Goal: Task Accomplishment & Management: Use online tool/utility

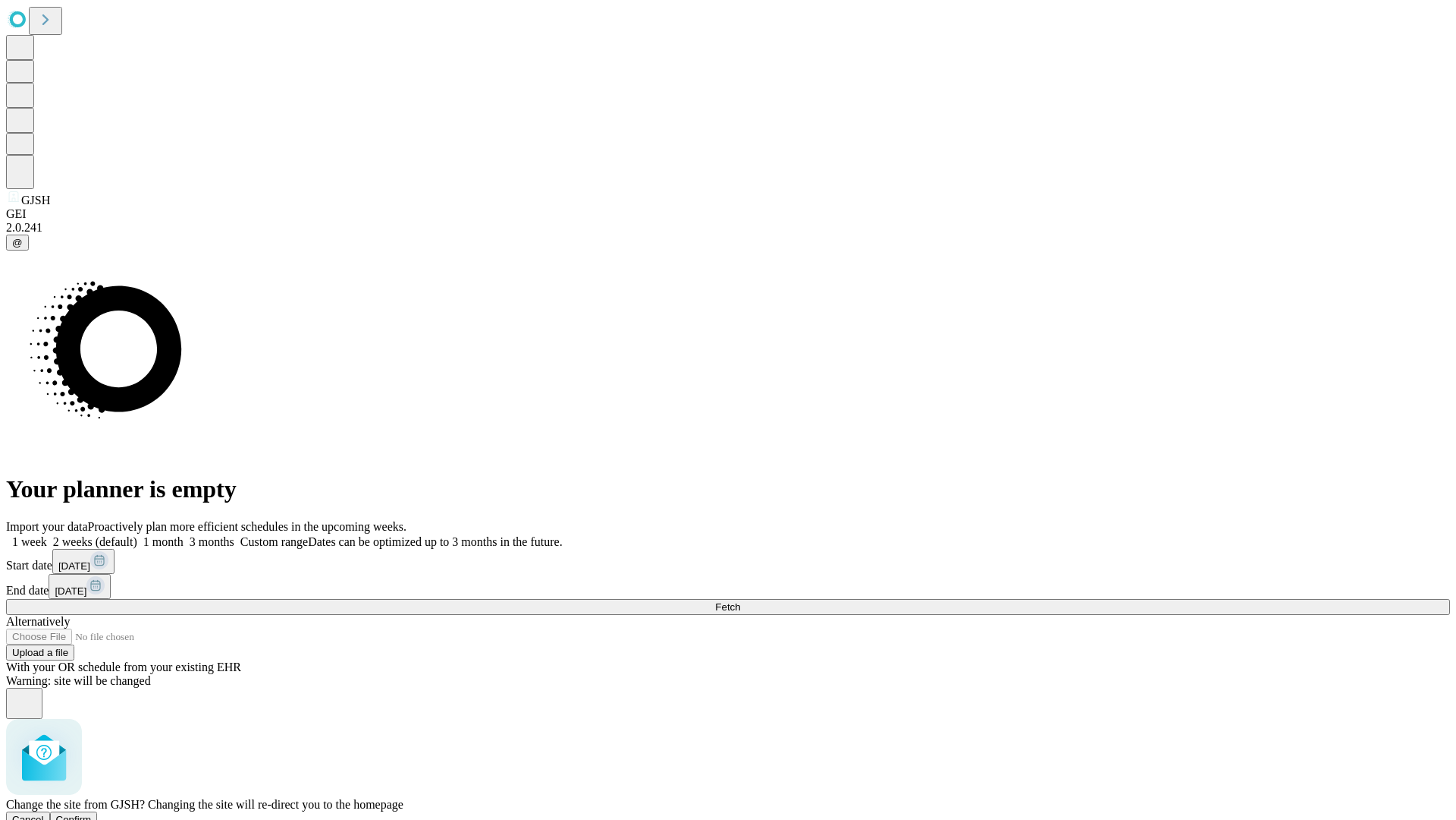
click at [92, 813] on span "Confirm" at bounding box center [74, 818] width 36 height 11
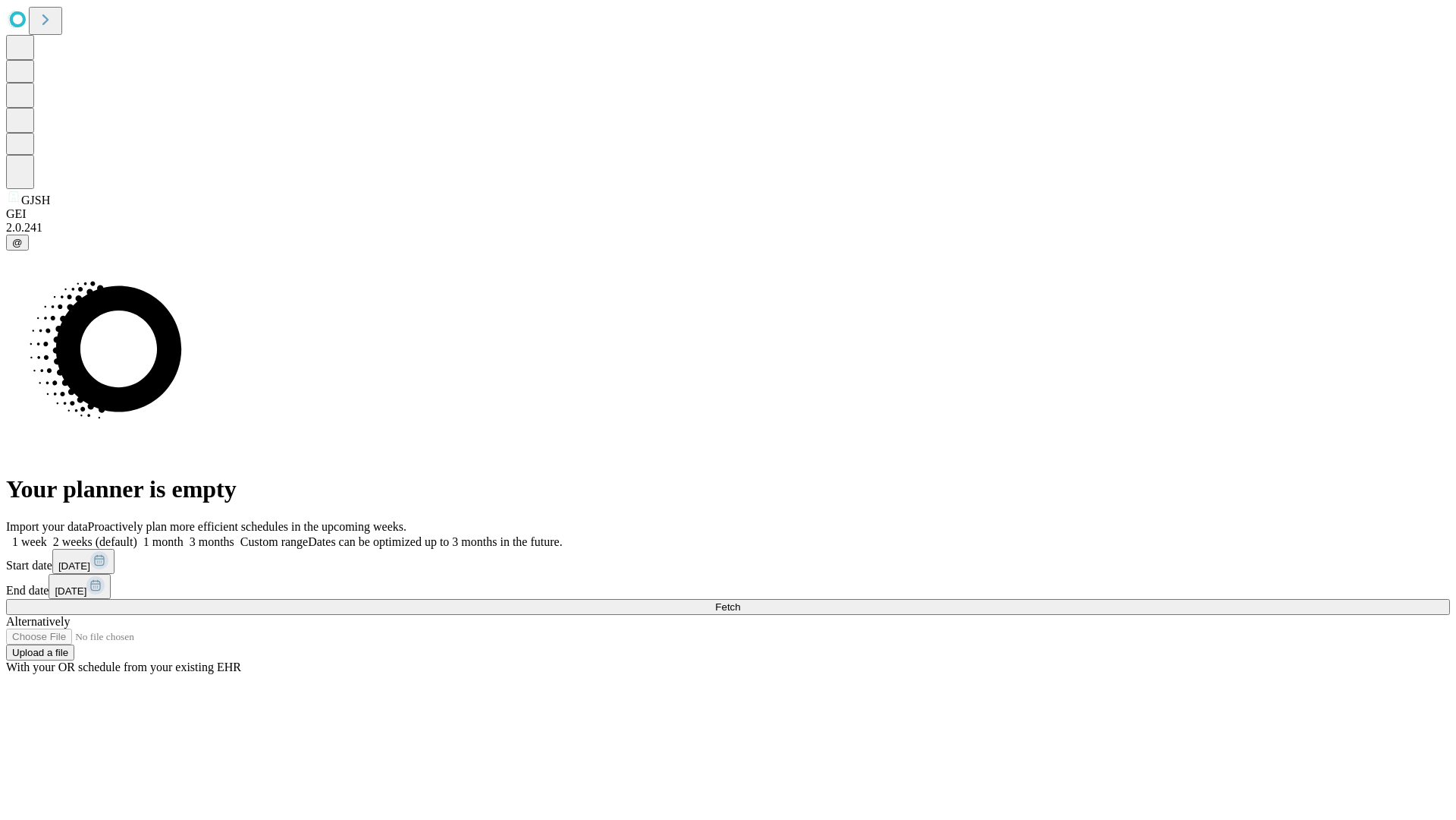
click at [137, 535] on label "2 weeks (default)" at bounding box center [92, 541] width 91 height 13
click at [740, 601] on span "Fetch" at bounding box center [727, 606] width 25 height 11
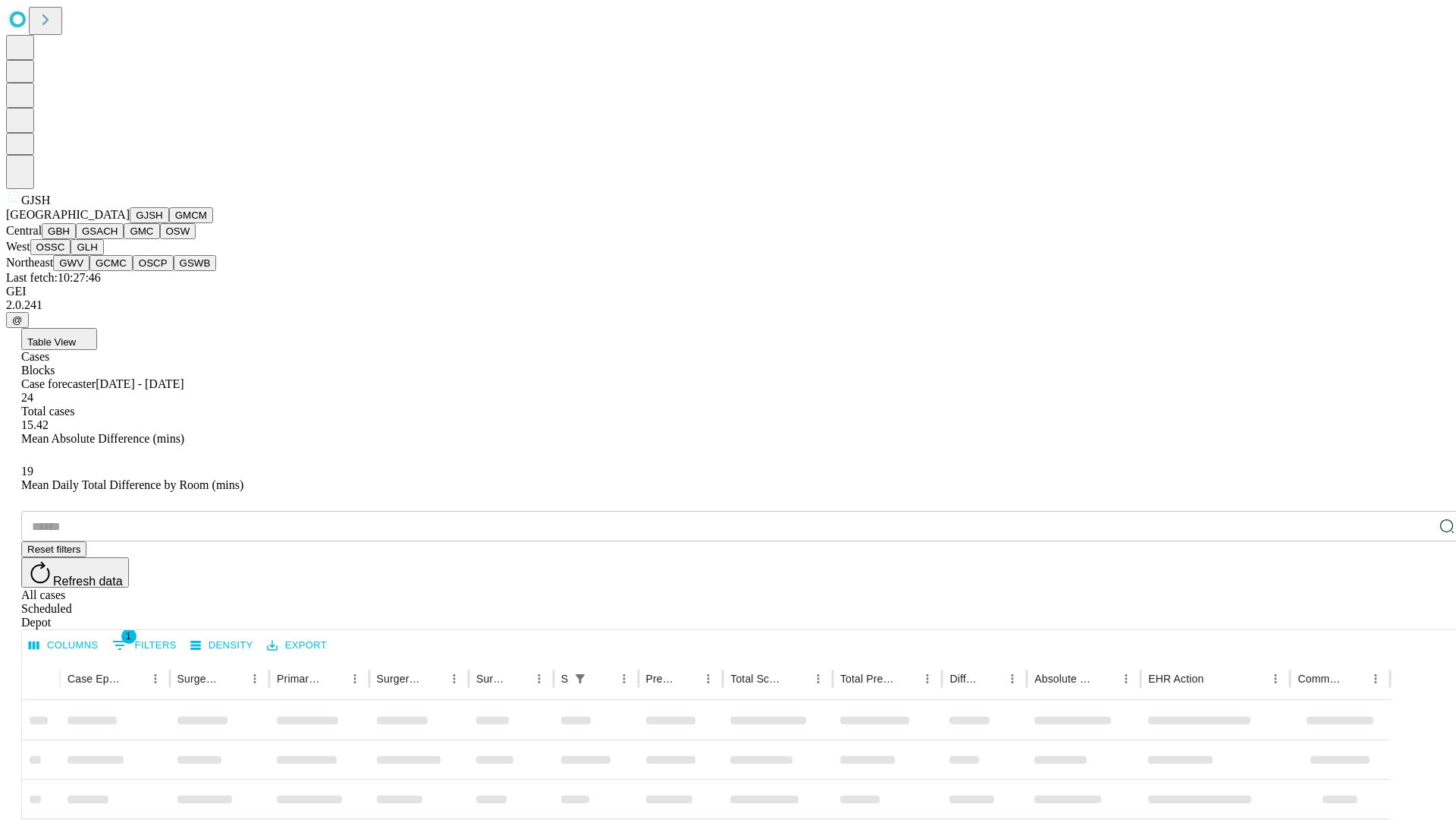
click at [169, 223] on button "GMCM" at bounding box center [191, 215] width 44 height 16
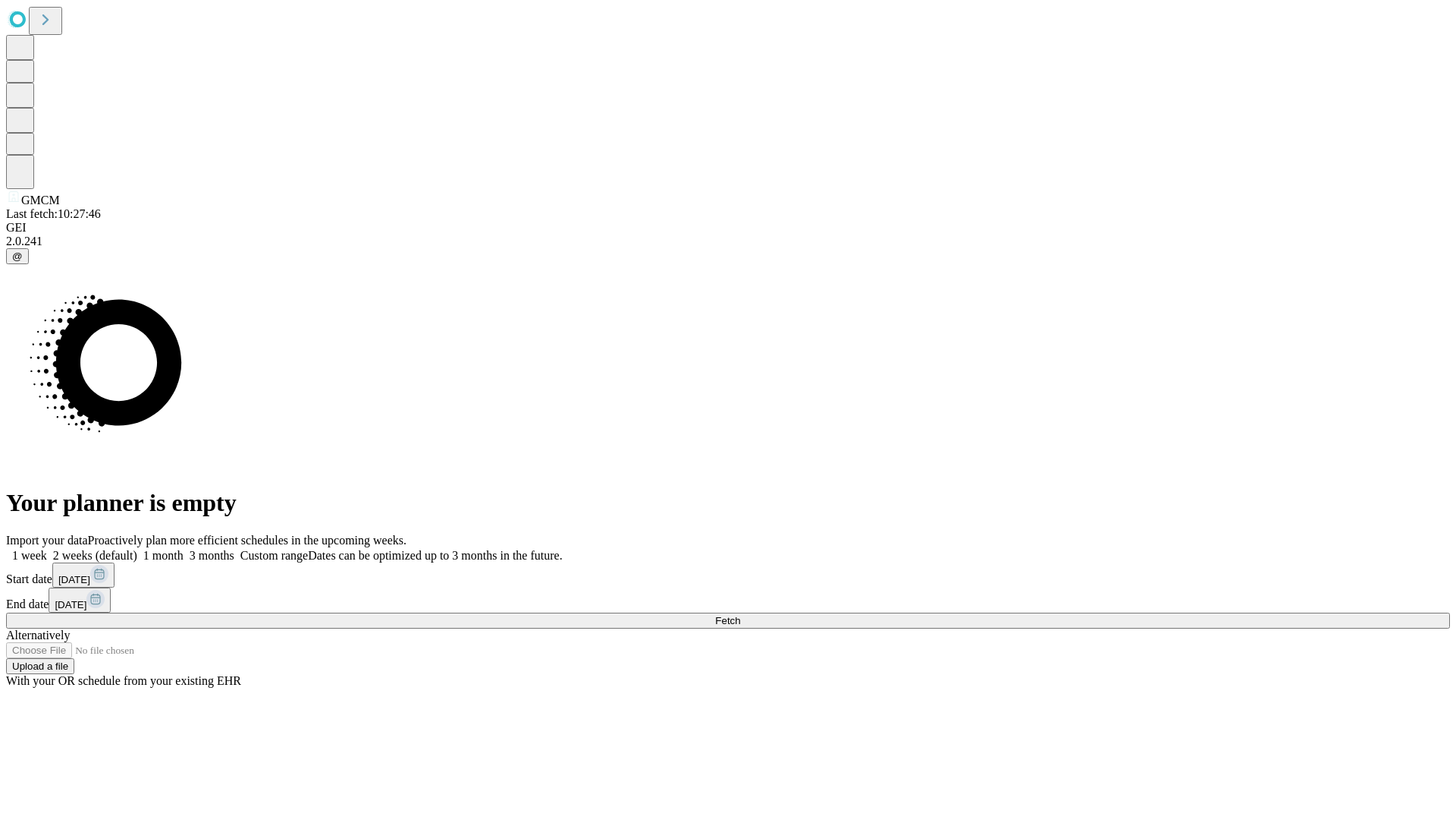
click at [137, 549] on label "2 weeks (default)" at bounding box center [92, 555] width 91 height 13
click at [740, 615] on span "Fetch" at bounding box center [727, 620] width 25 height 11
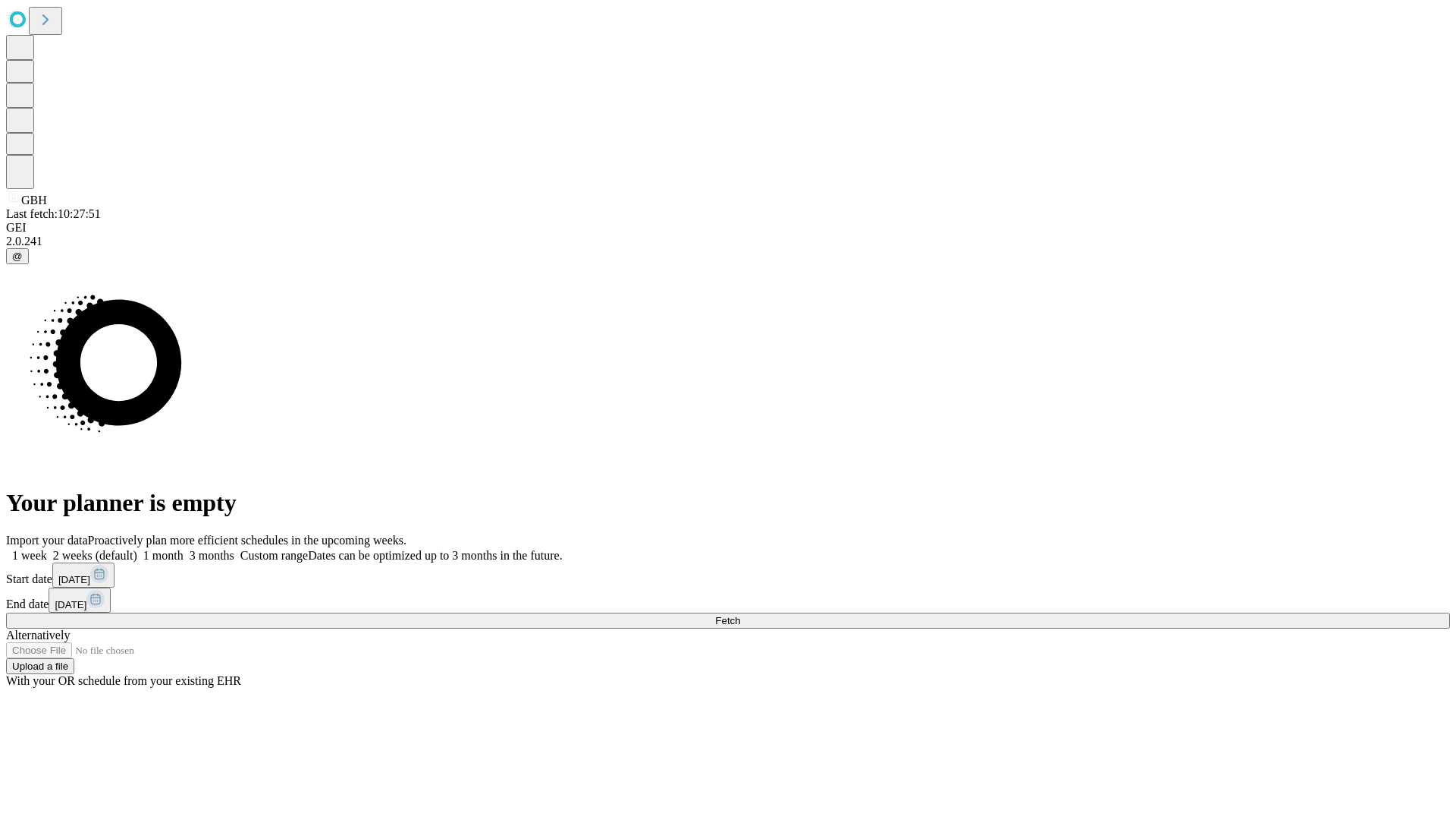
click at [137, 549] on label "2 weeks (default)" at bounding box center [92, 555] width 91 height 13
click at [740, 615] on span "Fetch" at bounding box center [727, 620] width 25 height 11
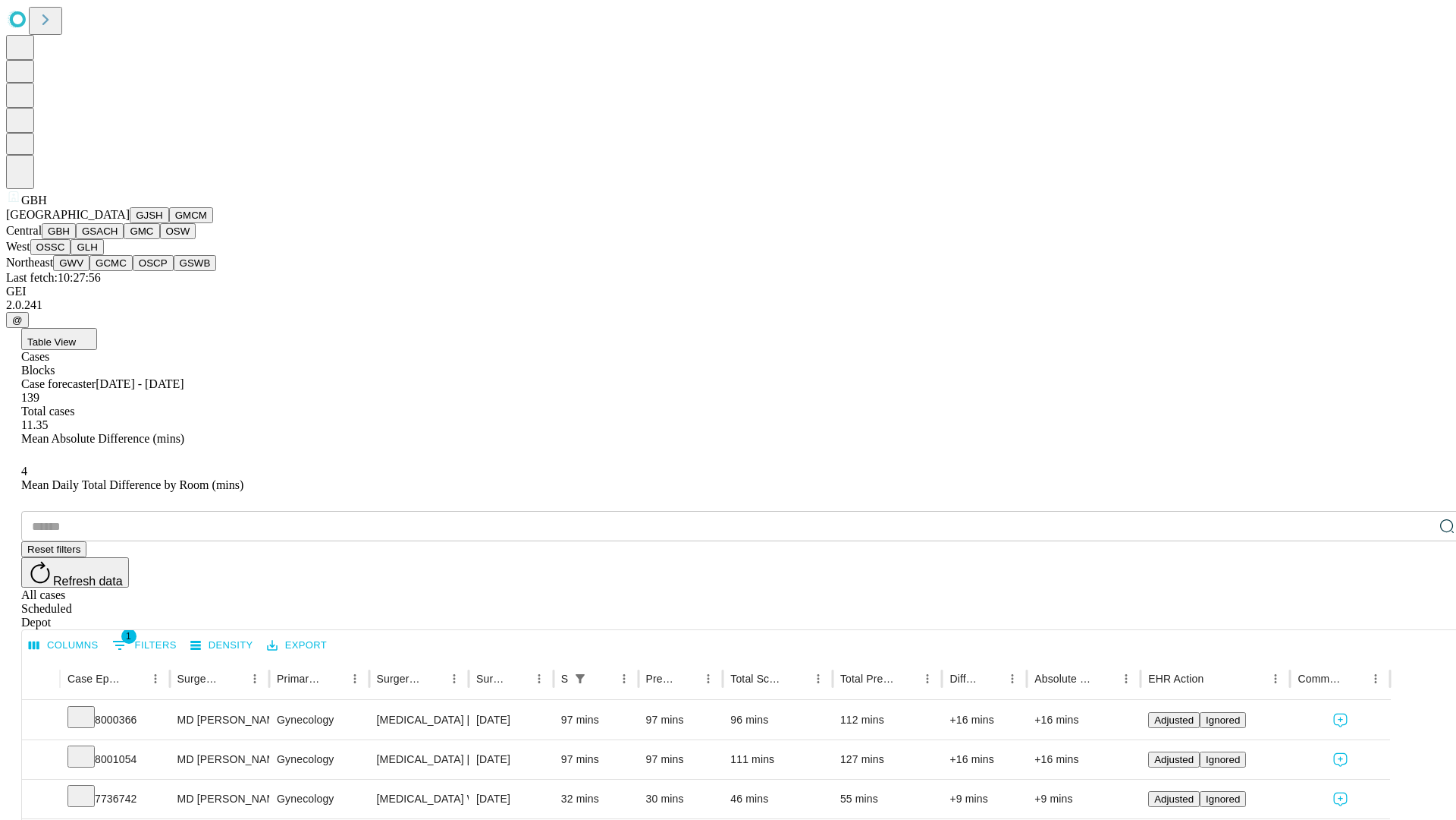
click at [117, 239] on button "GSACH" at bounding box center [100, 231] width 48 height 16
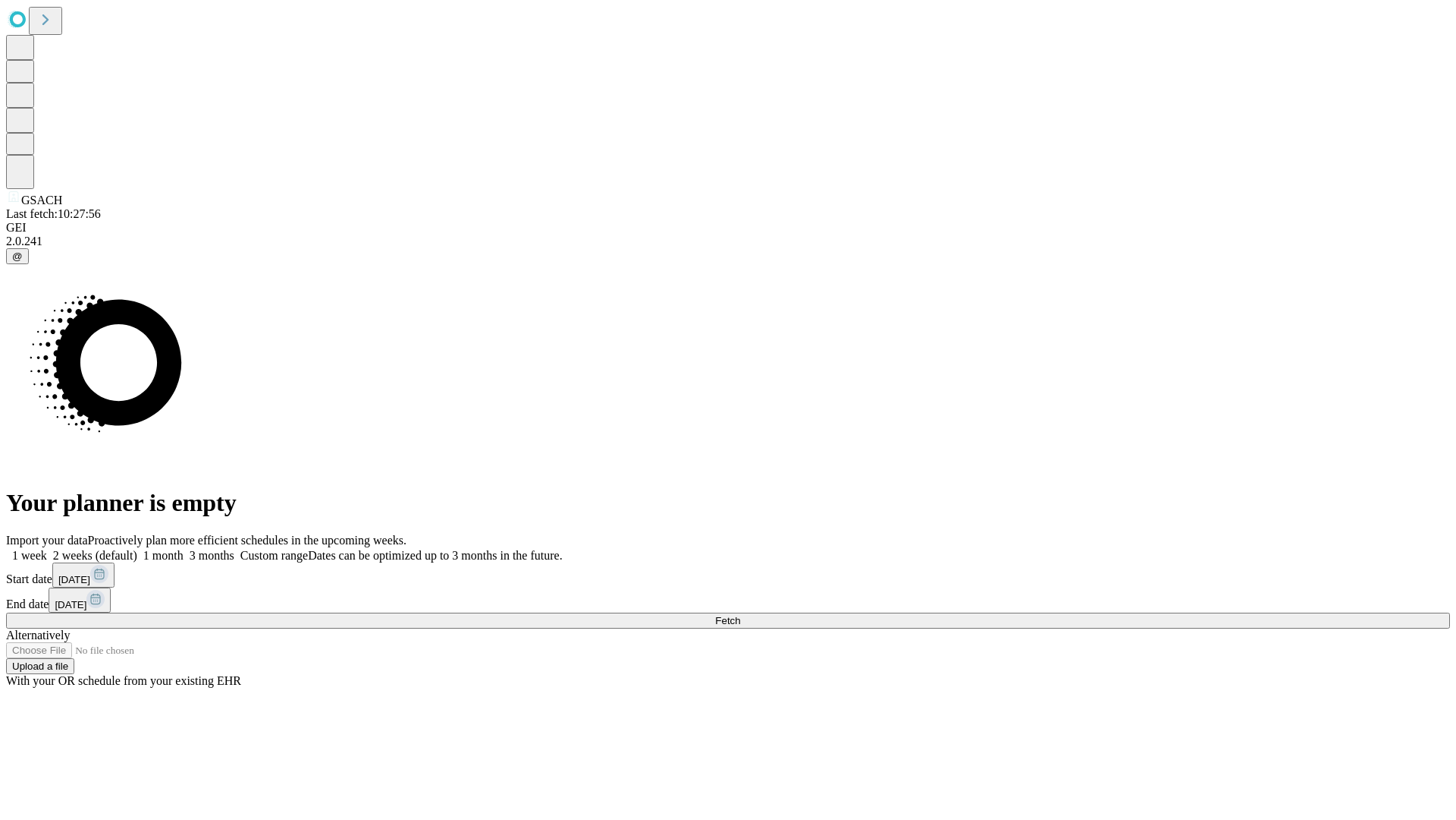
click at [137, 549] on label "2 weeks (default)" at bounding box center [92, 555] width 91 height 13
click at [740, 615] on span "Fetch" at bounding box center [727, 620] width 25 height 11
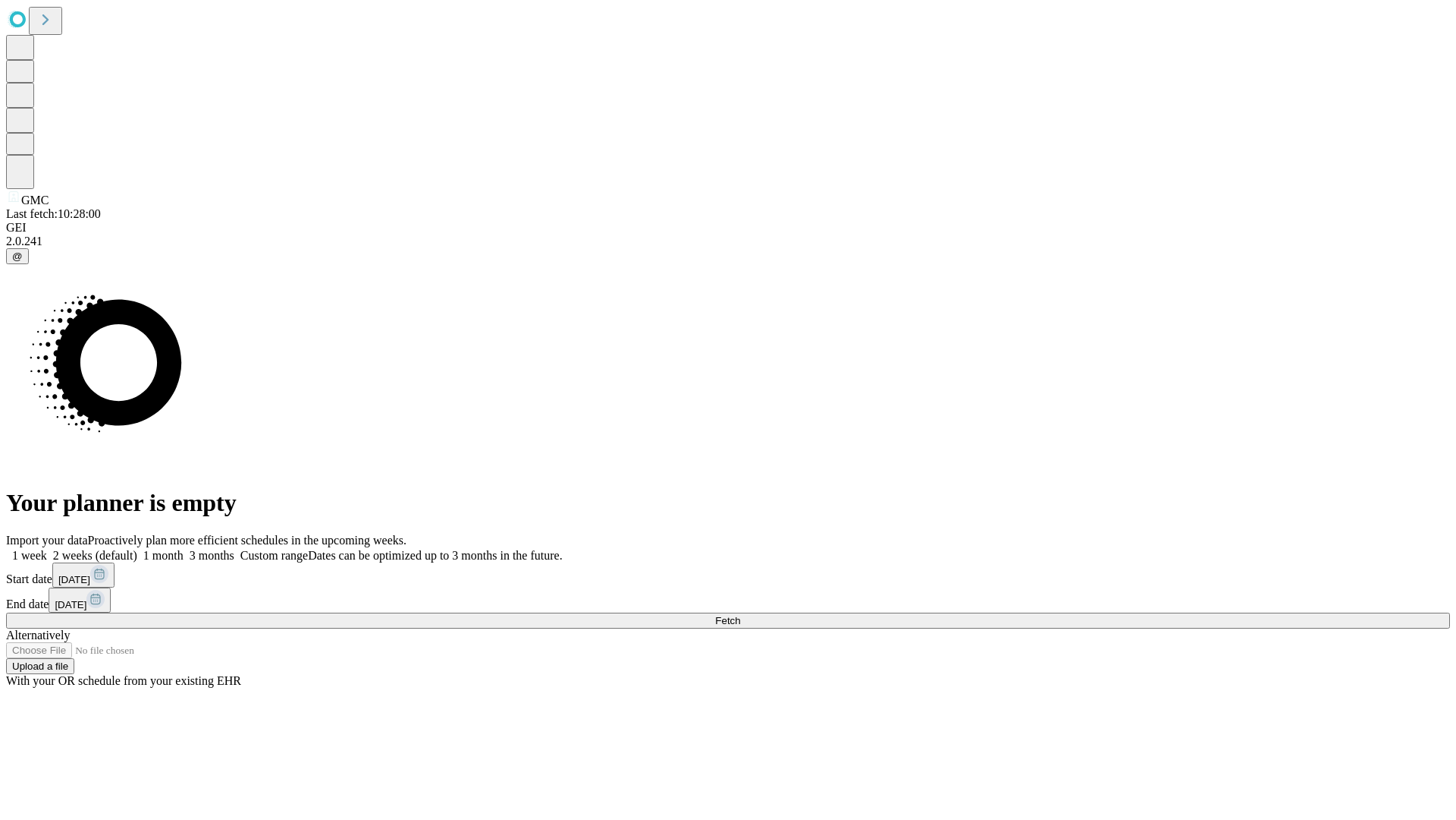
click at [137, 549] on label "2 weeks (default)" at bounding box center [92, 555] width 91 height 13
click at [740, 615] on span "Fetch" at bounding box center [727, 620] width 25 height 11
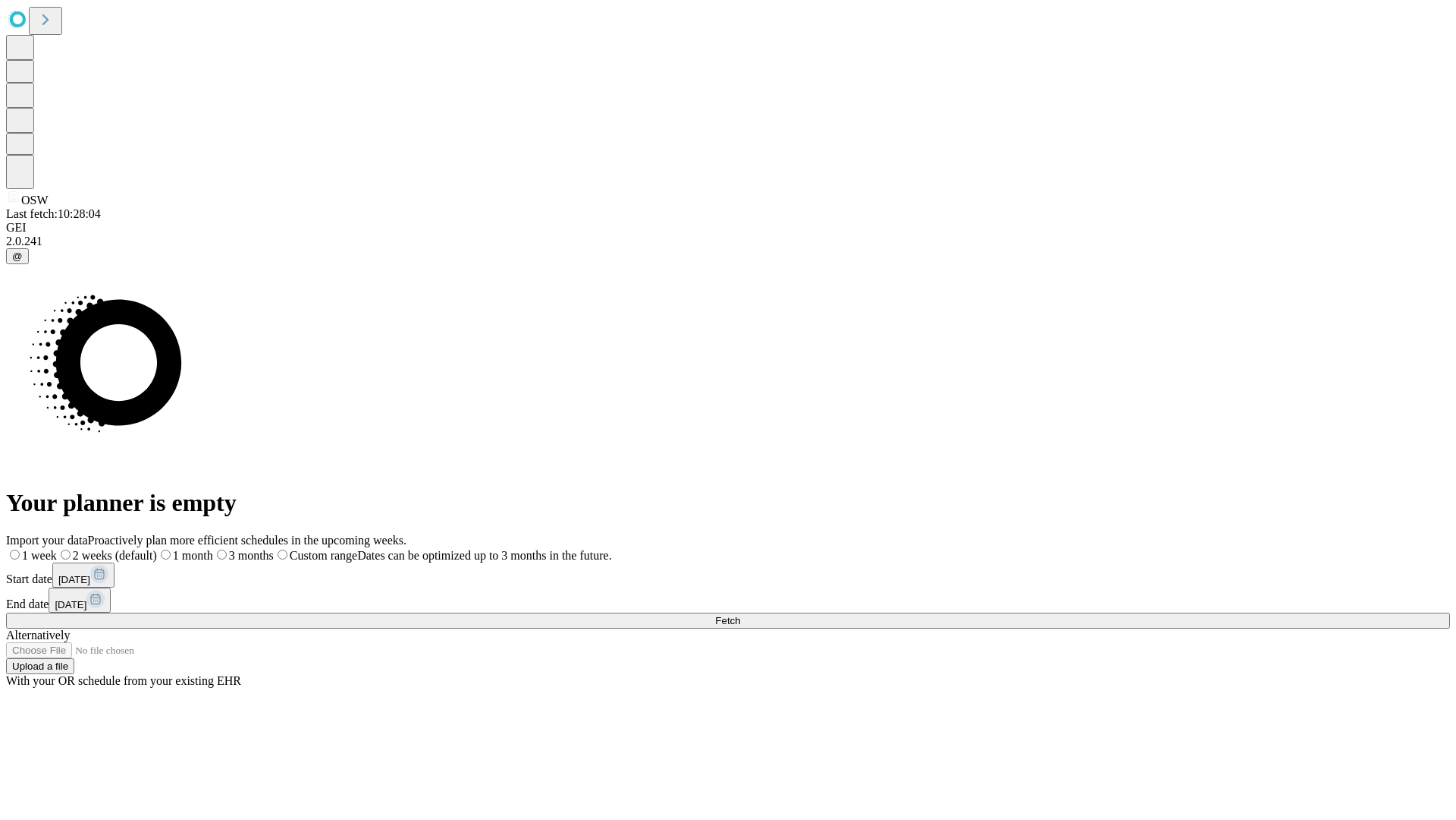
click at [740, 615] on span "Fetch" at bounding box center [727, 620] width 25 height 11
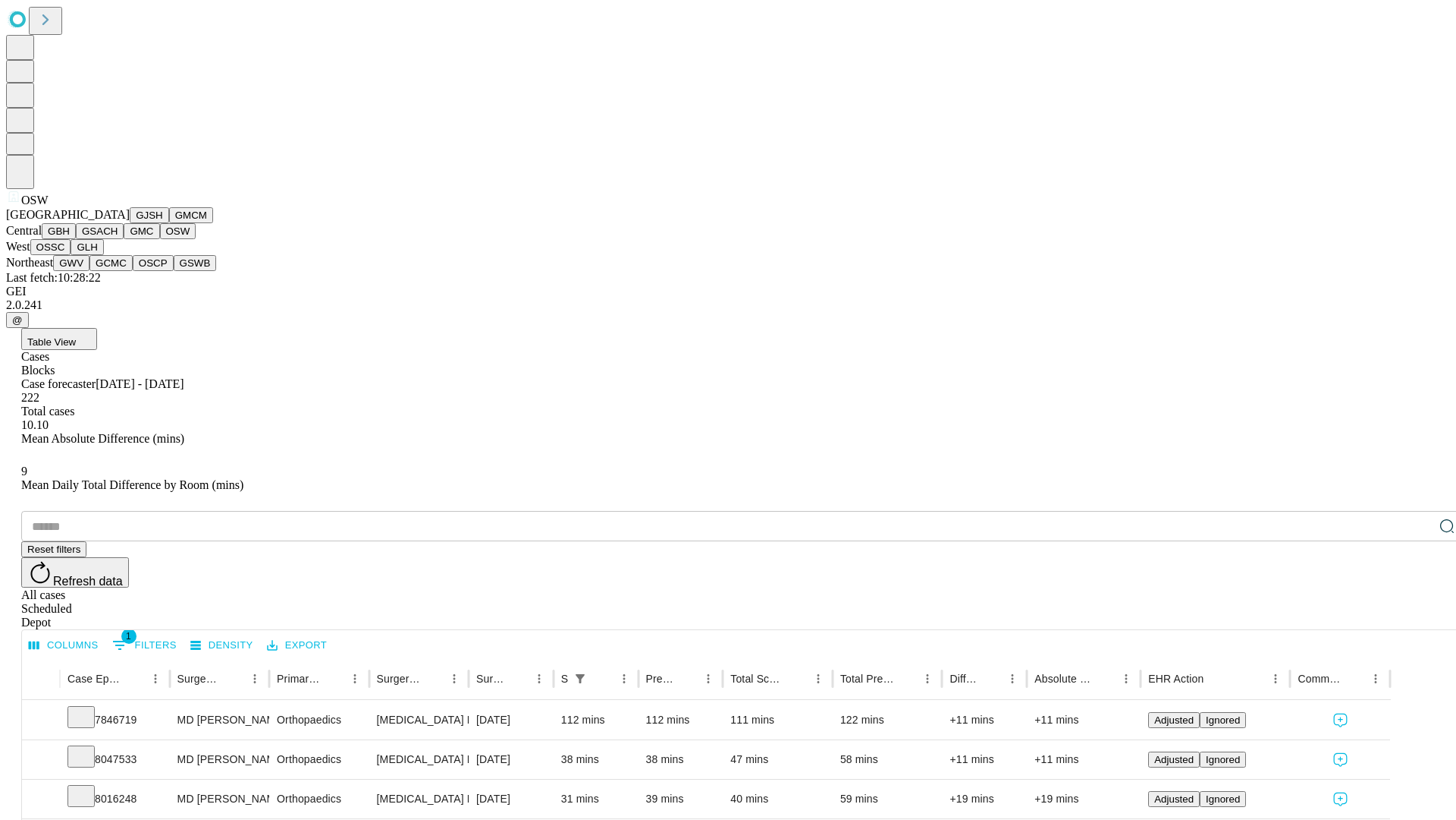
click at [71, 255] on button "OSSC" at bounding box center [50, 247] width 41 height 16
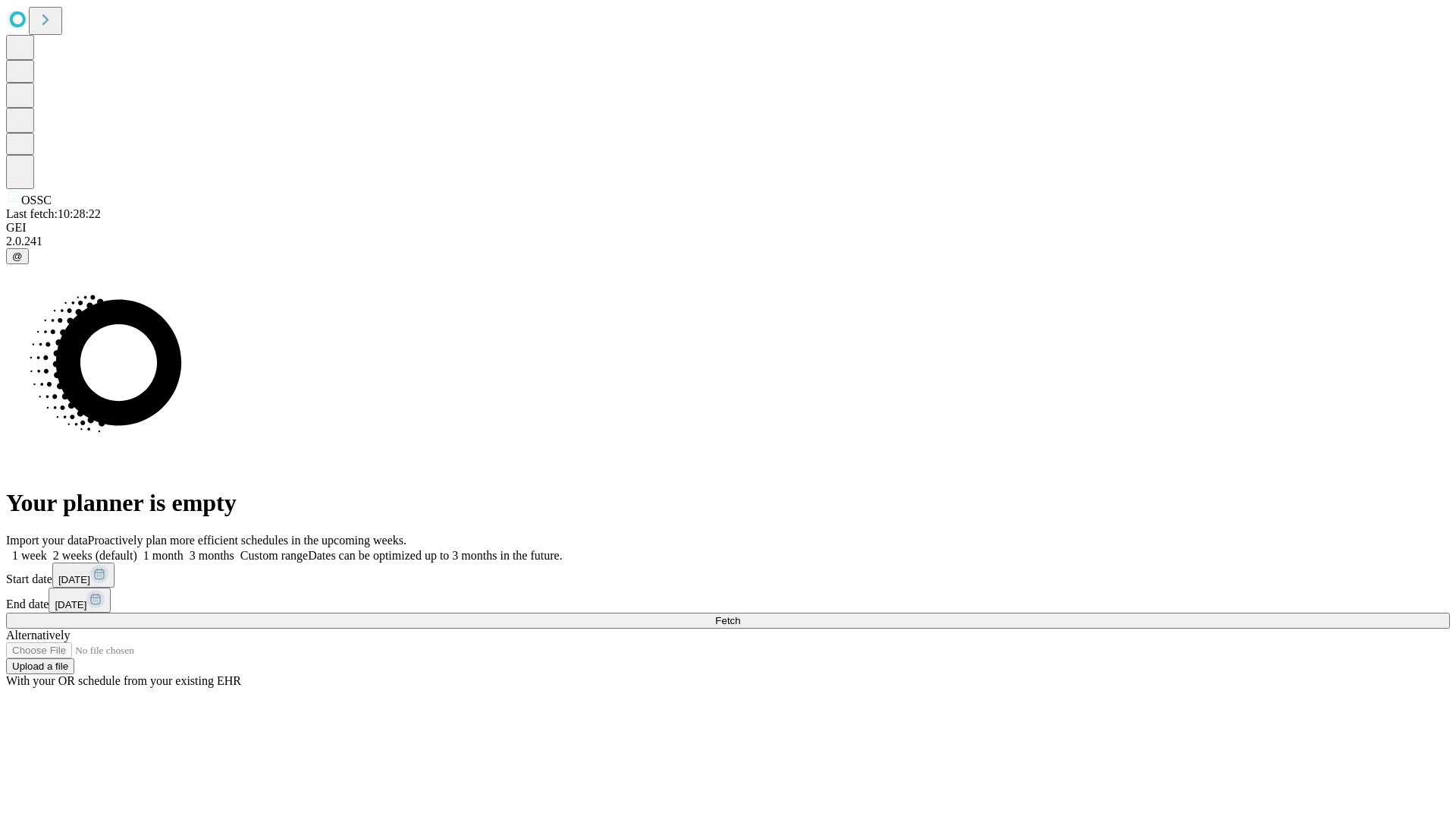
click at [740, 615] on span "Fetch" at bounding box center [727, 620] width 25 height 11
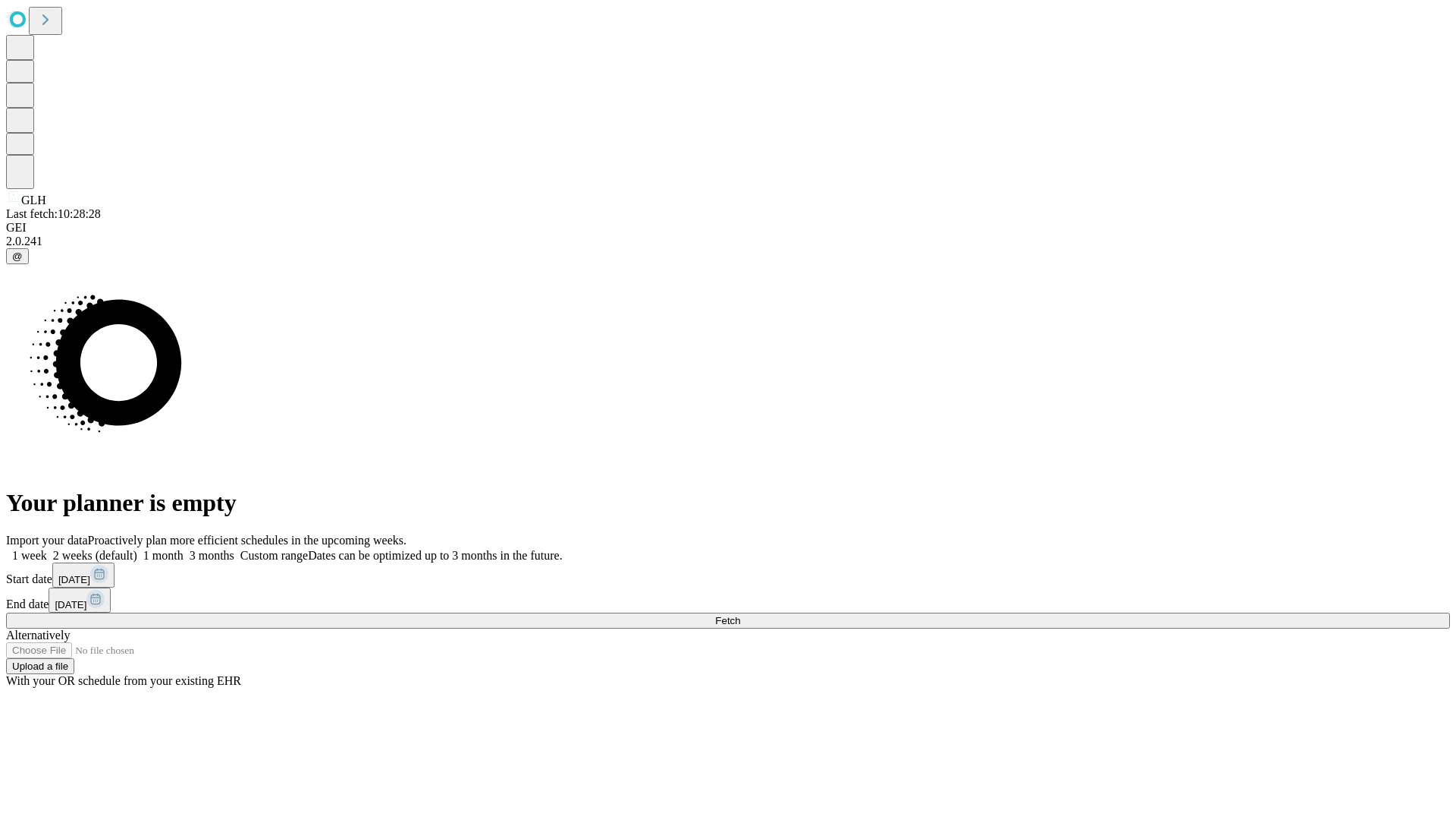
click at [740, 615] on span "Fetch" at bounding box center [727, 620] width 25 height 11
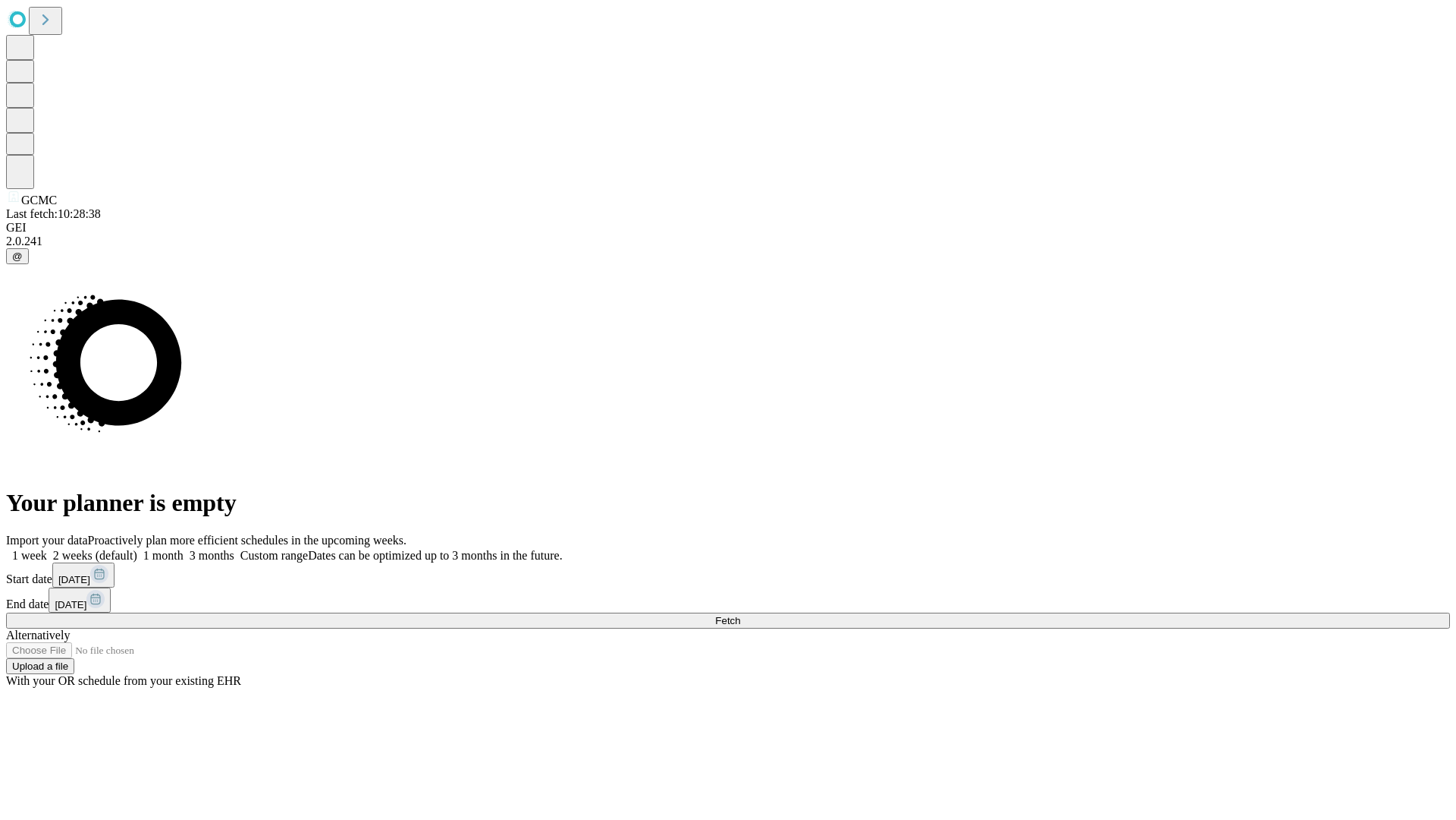
click at [137, 549] on label "2 weeks (default)" at bounding box center [92, 555] width 91 height 13
click at [740, 615] on span "Fetch" at bounding box center [727, 620] width 25 height 11
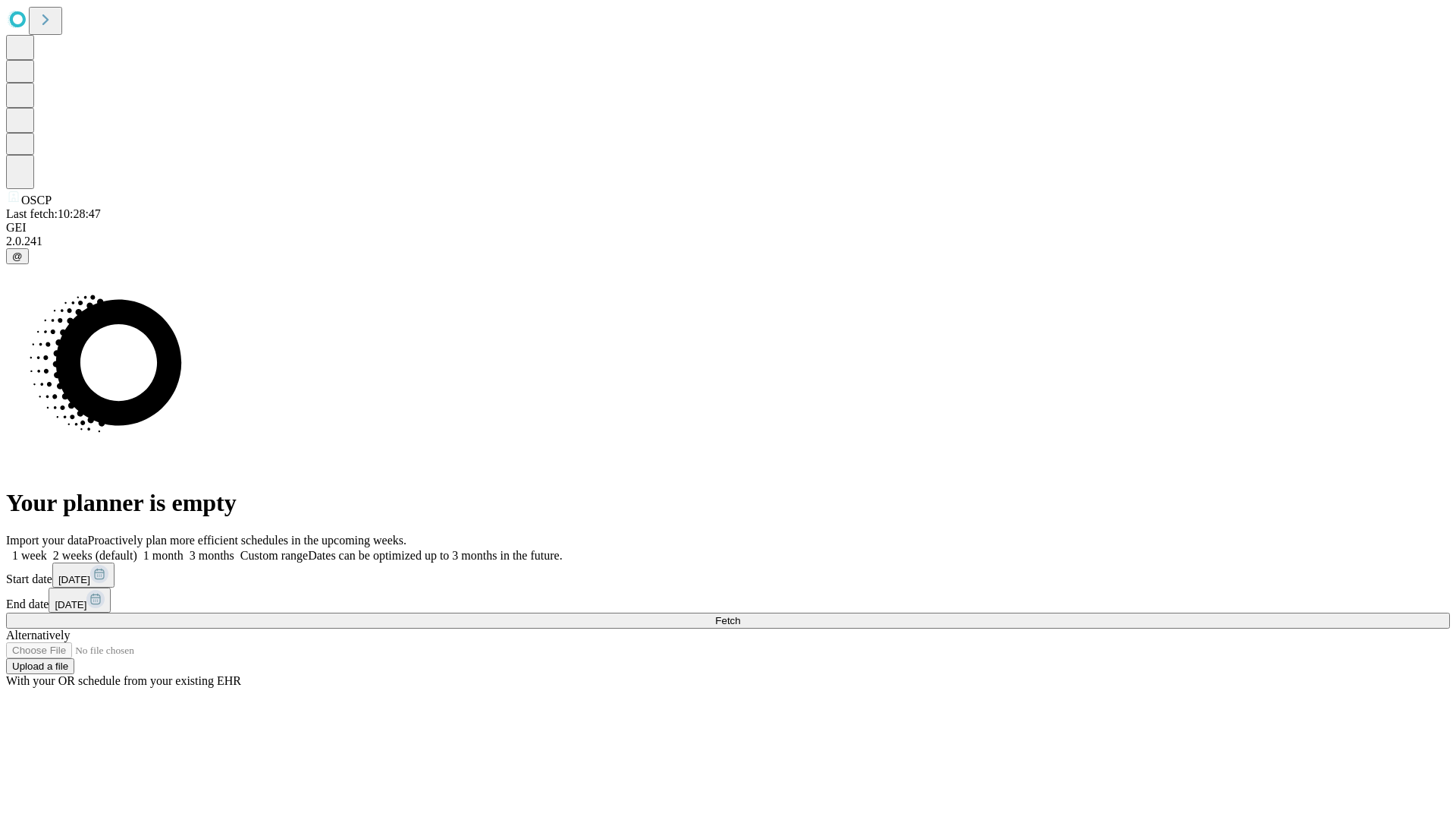
click at [137, 549] on label "2 weeks (default)" at bounding box center [92, 555] width 91 height 13
click at [740, 615] on span "Fetch" at bounding box center [727, 620] width 25 height 11
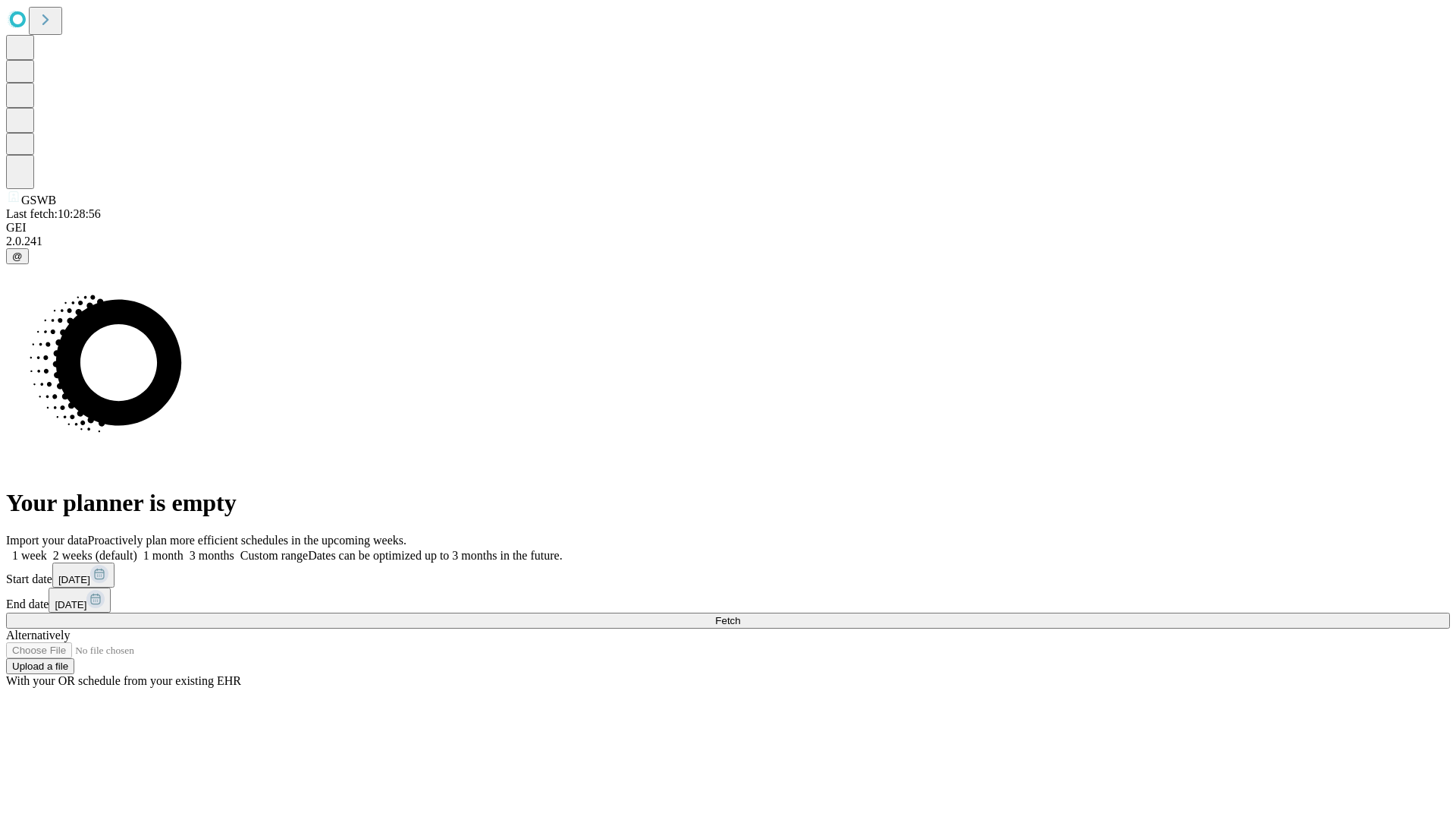
click at [137, 549] on label "2 weeks (default)" at bounding box center [92, 555] width 91 height 13
click at [740, 615] on span "Fetch" at bounding box center [727, 620] width 25 height 11
